Goal: Task Accomplishment & Management: Manage account settings

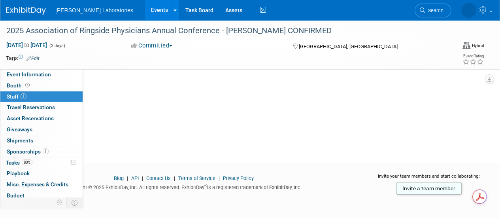
click at [145, 12] on link "Events" at bounding box center [159, 10] width 29 height 20
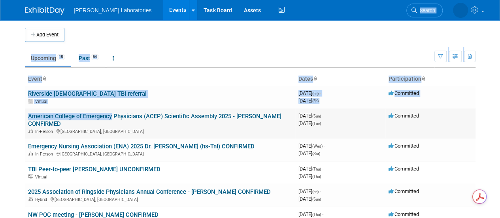
drag, startPoint x: 0, startPoint y: 0, endPoint x: 110, endPoint y: 114, distance: 158.2
click at [110, 114] on body "Abbott Laboratories Events Add Event Bulk Upload Events Shareable Event Boards …" at bounding box center [250, 109] width 500 height 218
click at [189, 51] on ul "Upcoming 15 Past 84 All Events 99 Past and Upcoming Grouped Annually Events gro…" at bounding box center [229, 59] width 409 height 18
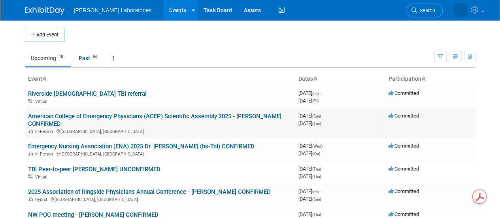
click at [152, 115] on link "American College of Emergency Physicians (ACEP) Scientific Assembly 2025 - [PER…" at bounding box center [154, 120] width 253 height 15
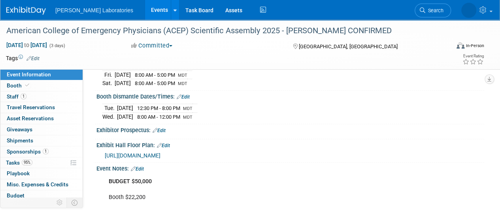
scroll to position [161, 0]
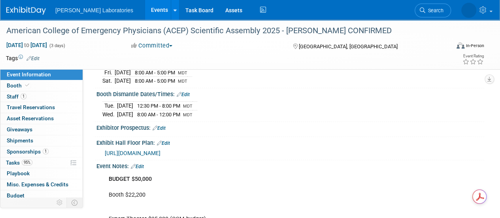
click at [140, 164] on link "Edit" at bounding box center [137, 167] width 13 height 6
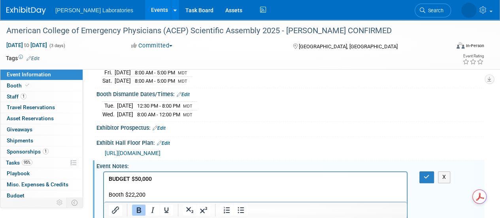
scroll to position [0, 0]
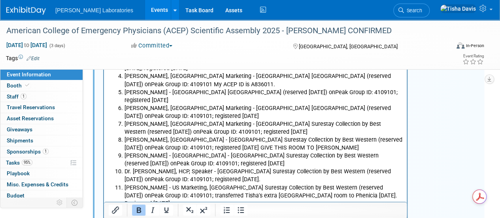
scroll to position [1527, 0]
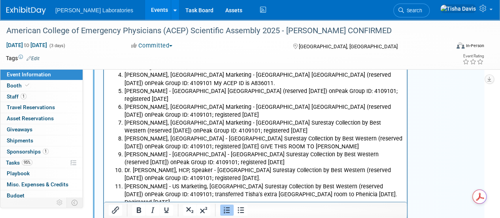
click at [262, 151] on li "Michela Juran - Canada - Salt Lake Plaza Hotel Surestay Collection by Best West…" at bounding box center [263, 159] width 278 height 16
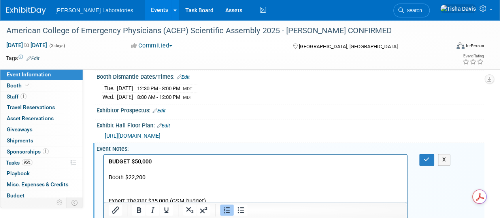
scroll to position [194, 0]
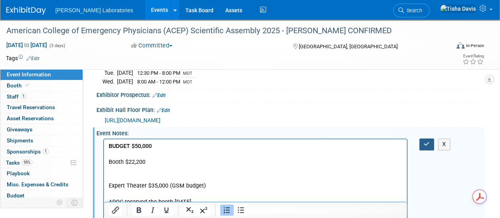
click at [426, 138] on button "button" at bounding box center [426, 143] width 15 height 11
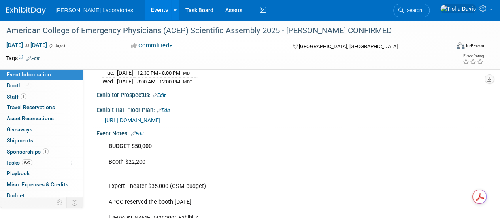
click at [141, 131] on link "Edit" at bounding box center [137, 134] width 13 height 6
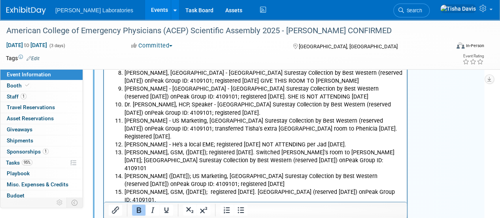
scroll to position [1597, 0]
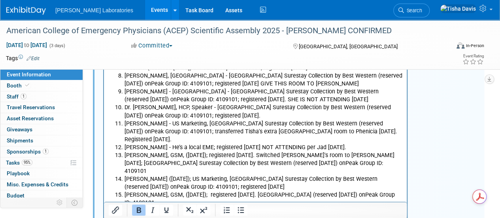
click at [383, 151] on li "Amanda Mapoy, GSM, (8/12/25); registered 8/14/25. Switched Andrew's room to Ama…" at bounding box center [263, 163] width 278 height 24
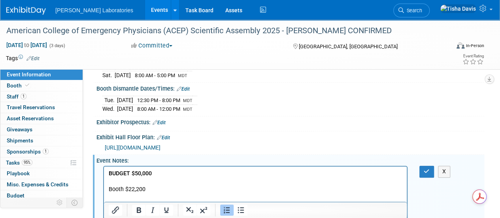
scroll to position [164, 0]
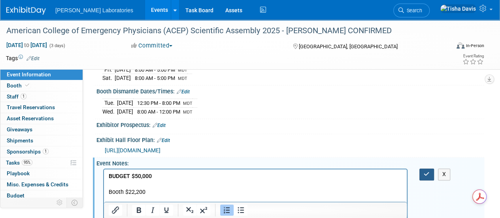
click at [426, 171] on icon "button" at bounding box center [427, 174] width 6 height 6
